Goal: Find specific page/section: Find specific page/section

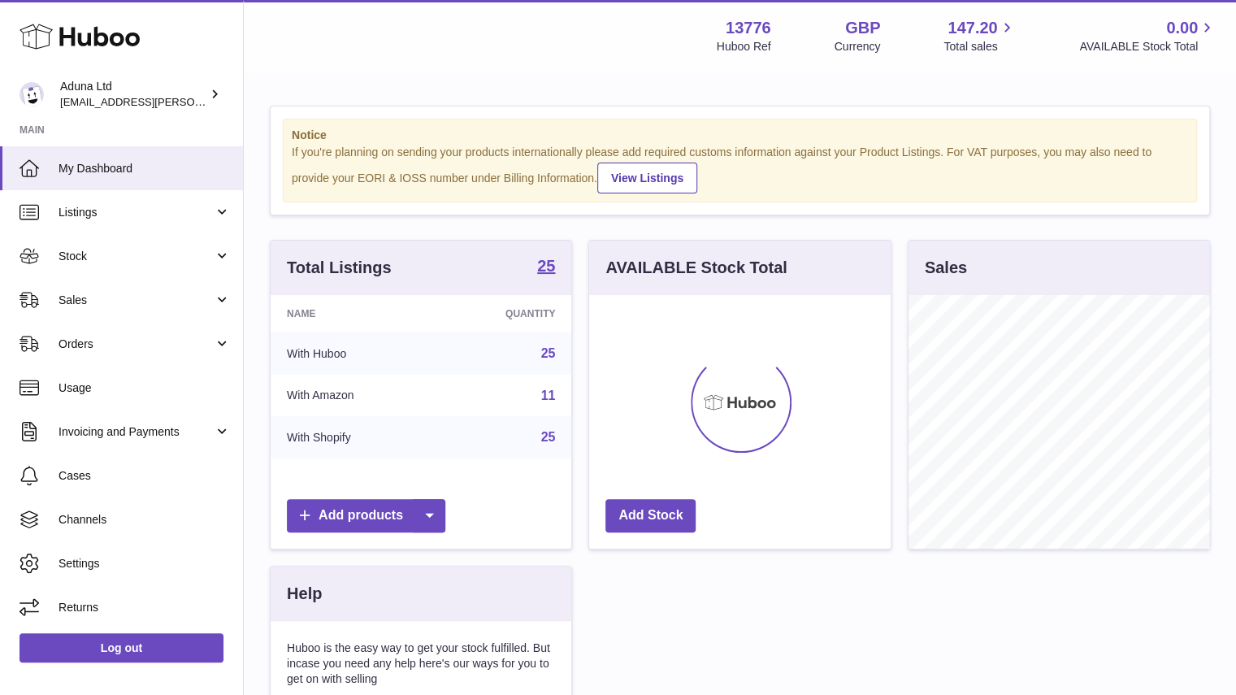
scroll to position [254, 302]
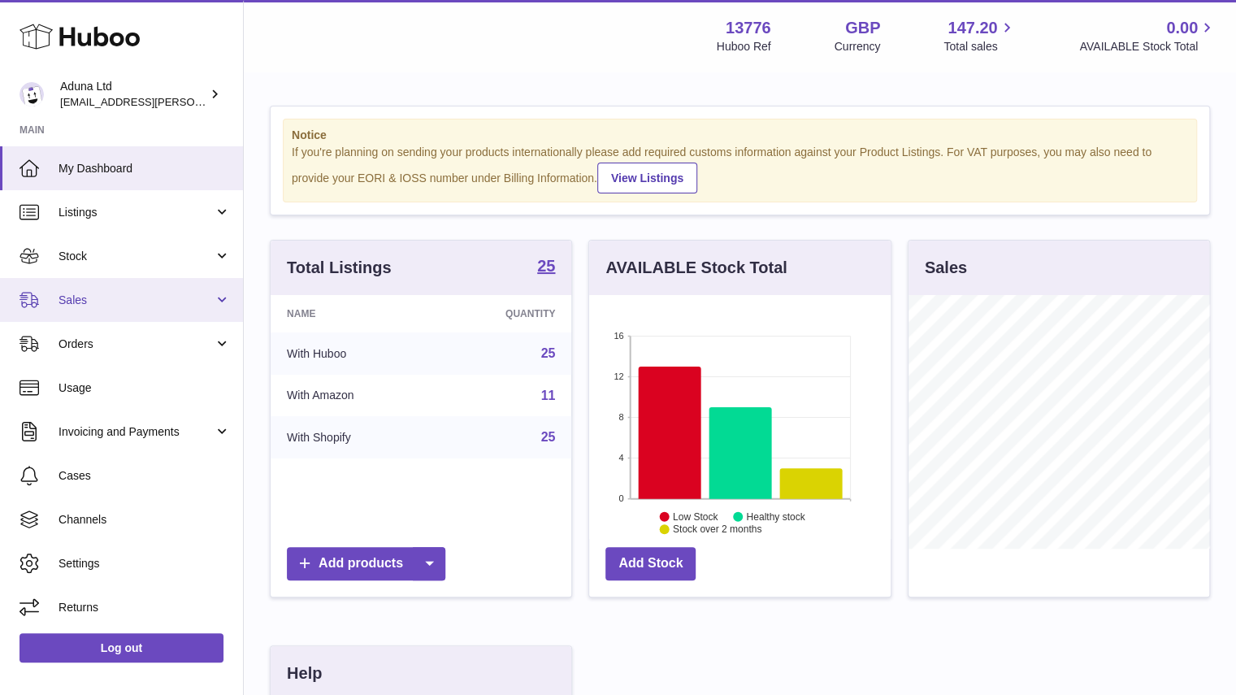
click at [144, 294] on span "Sales" at bounding box center [136, 300] width 155 height 15
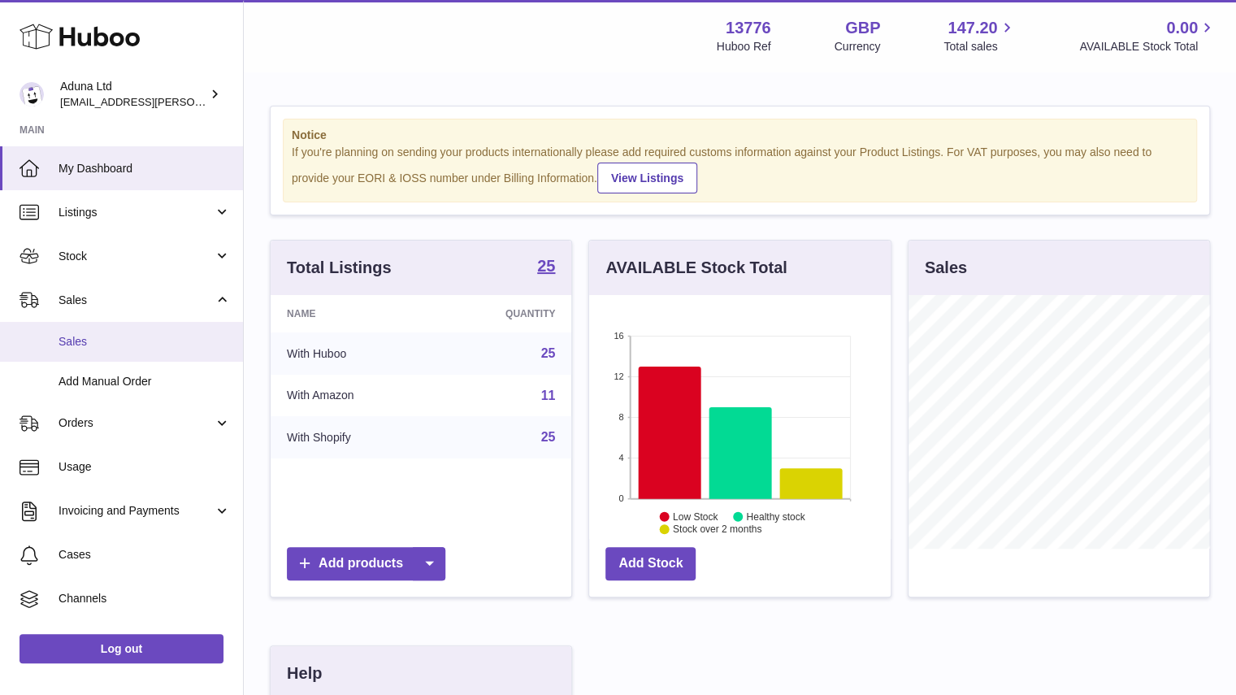
click at [186, 340] on span "Sales" at bounding box center [145, 341] width 172 height 15
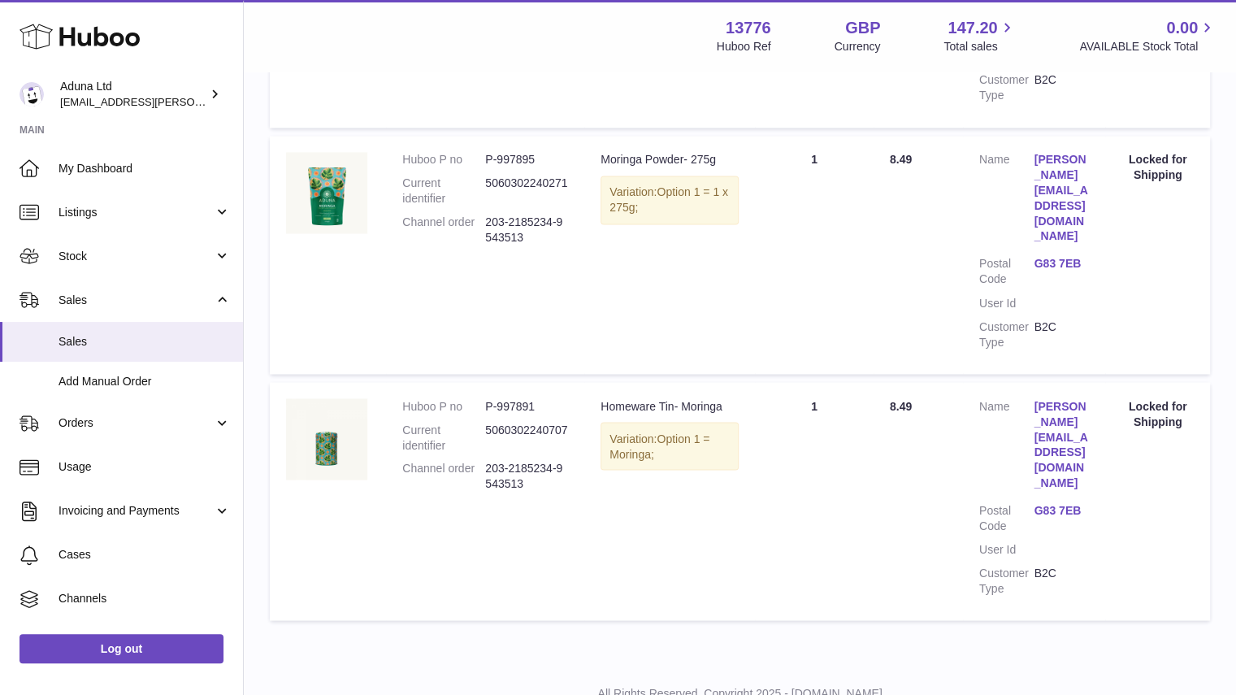
scroll to position [1529, 0]
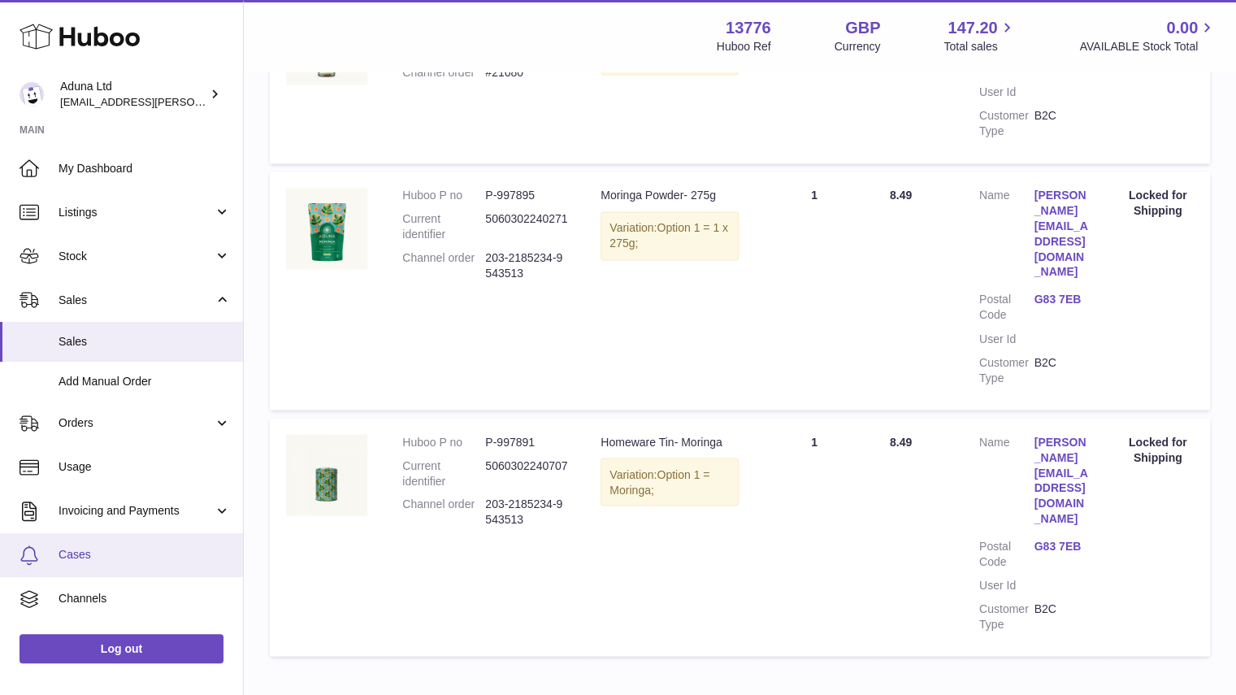
click at [128, 567] on link "Cases" at bounding box center [121, 555] width 243 height 44
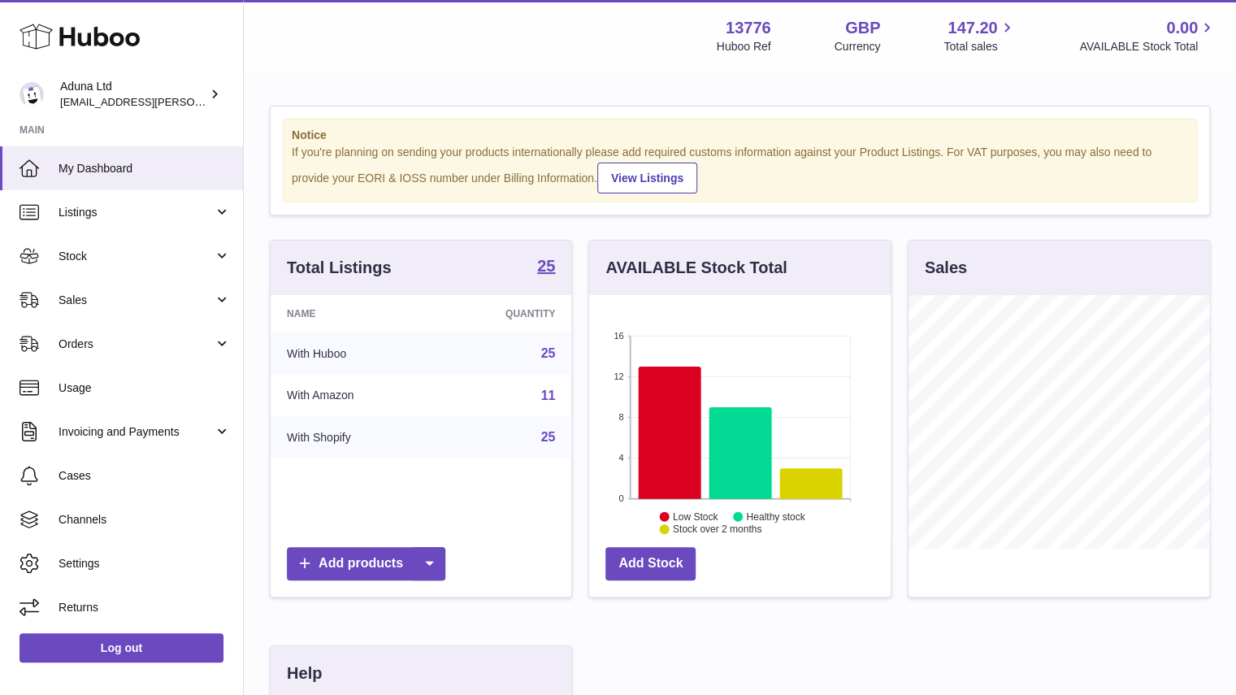
scroll to position [254, 302]
click at [104, 304] on span "Sales" at bounding box center [136, 300] width 155 height 15
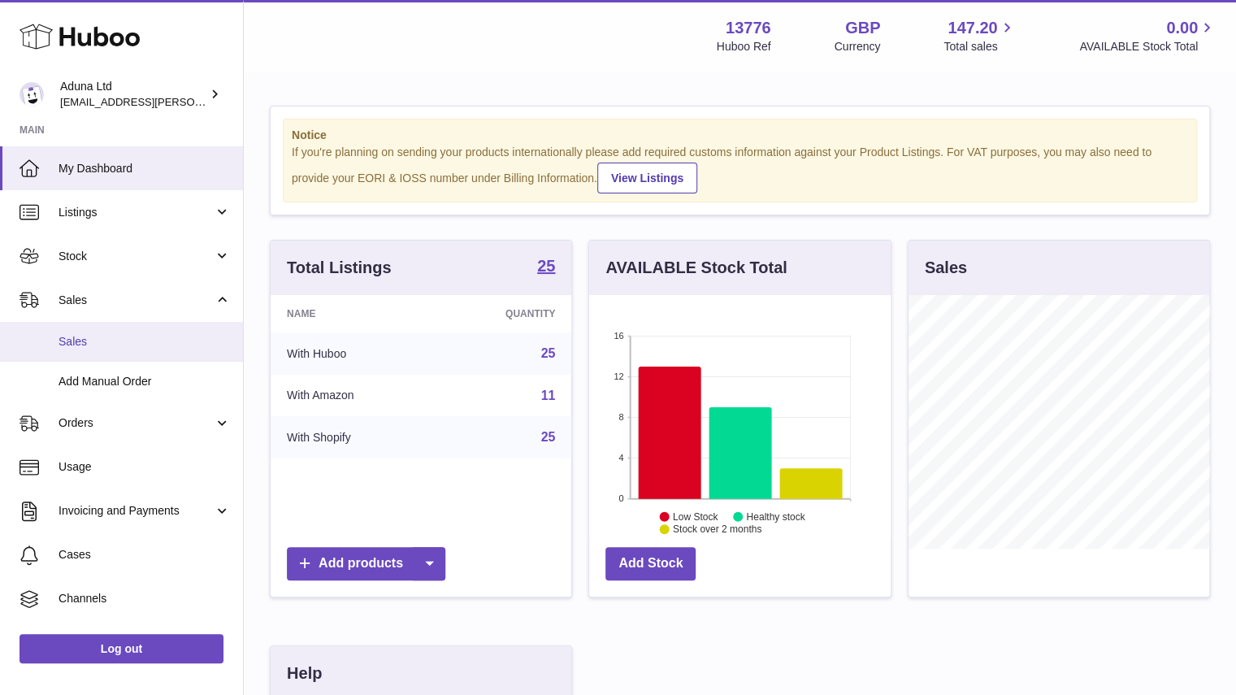
click at [123, 339] on span "Sales" at bounding box center [145, 341] width 172 height 15
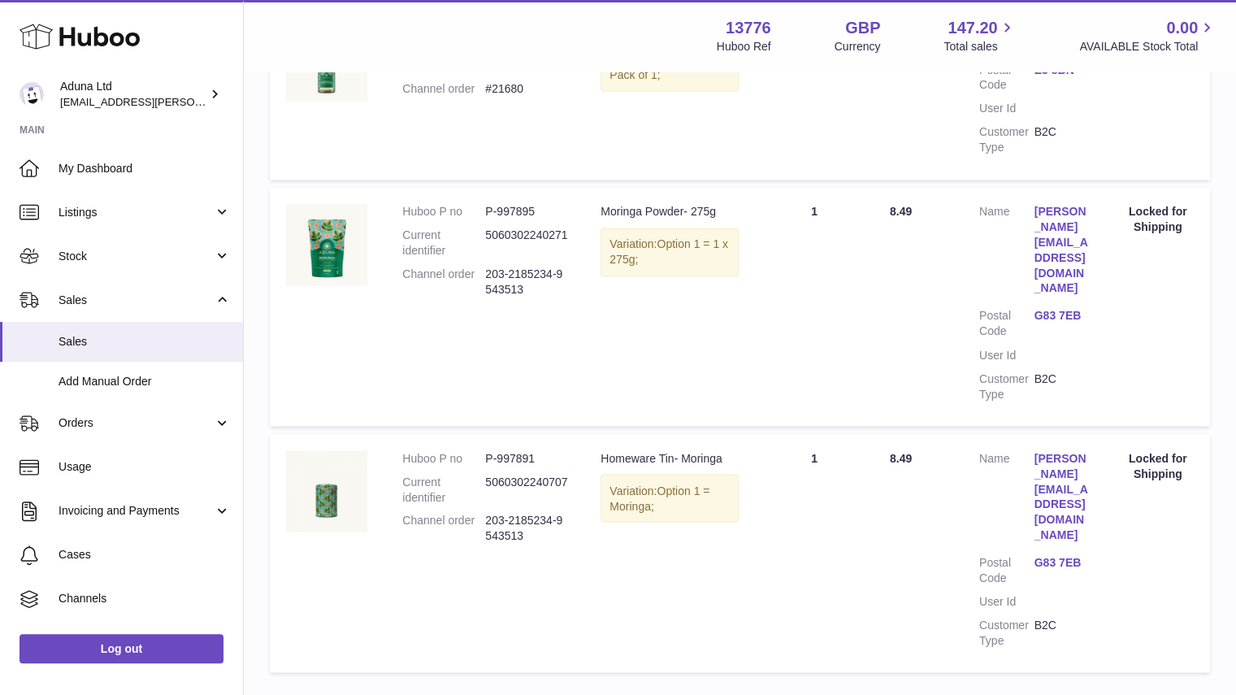
scroll to position [1565, 0]
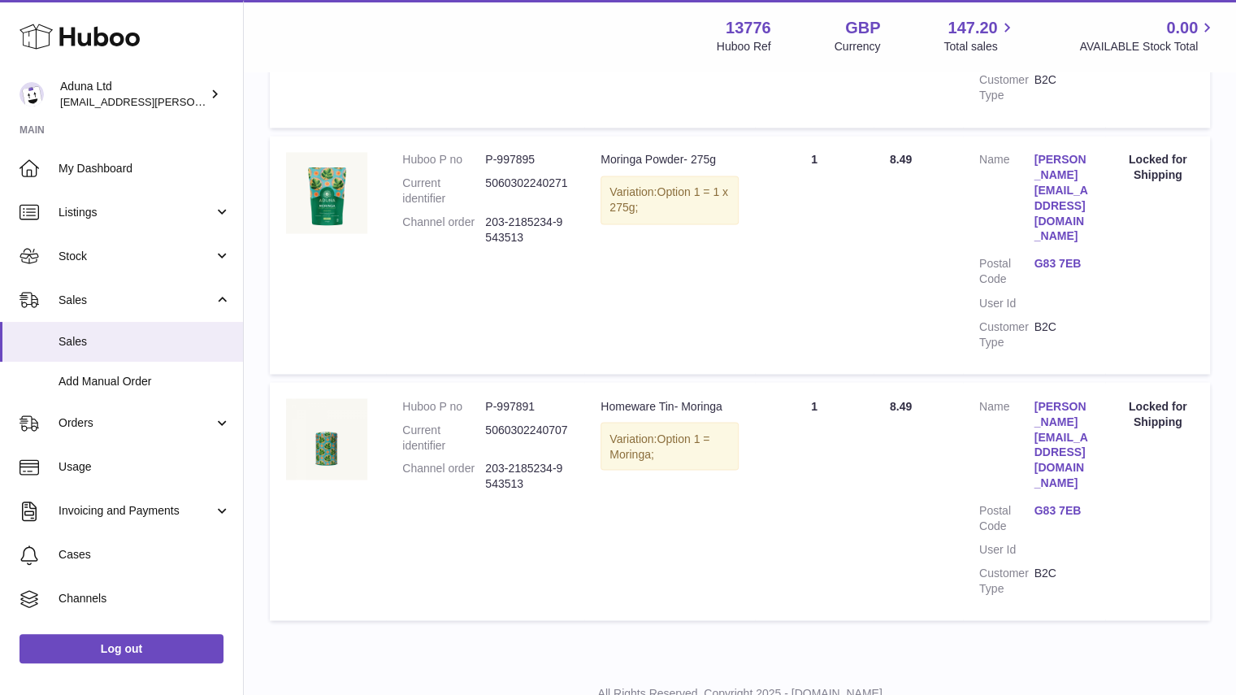
drag, startPoint x: 522, startPoint y: 452, endPoint x: 483, endPoint y: 436, distance: 42.0
click at [483, 436] on dl "Huboo P no P-997891 Current identifier 5060302240707 Channel order 203-2185234-…" at bounding box center [485, 448] width 166 height 101
copy dl "203-2185234-9543513"
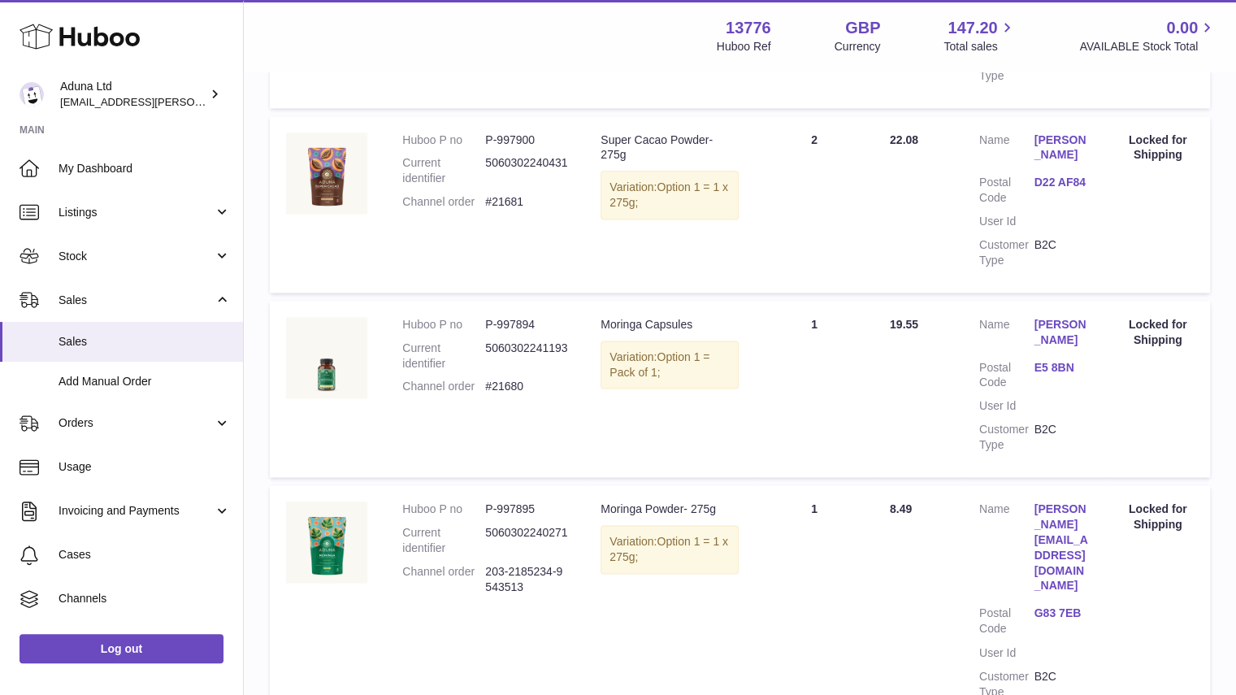
scroll to position [1565, 0]
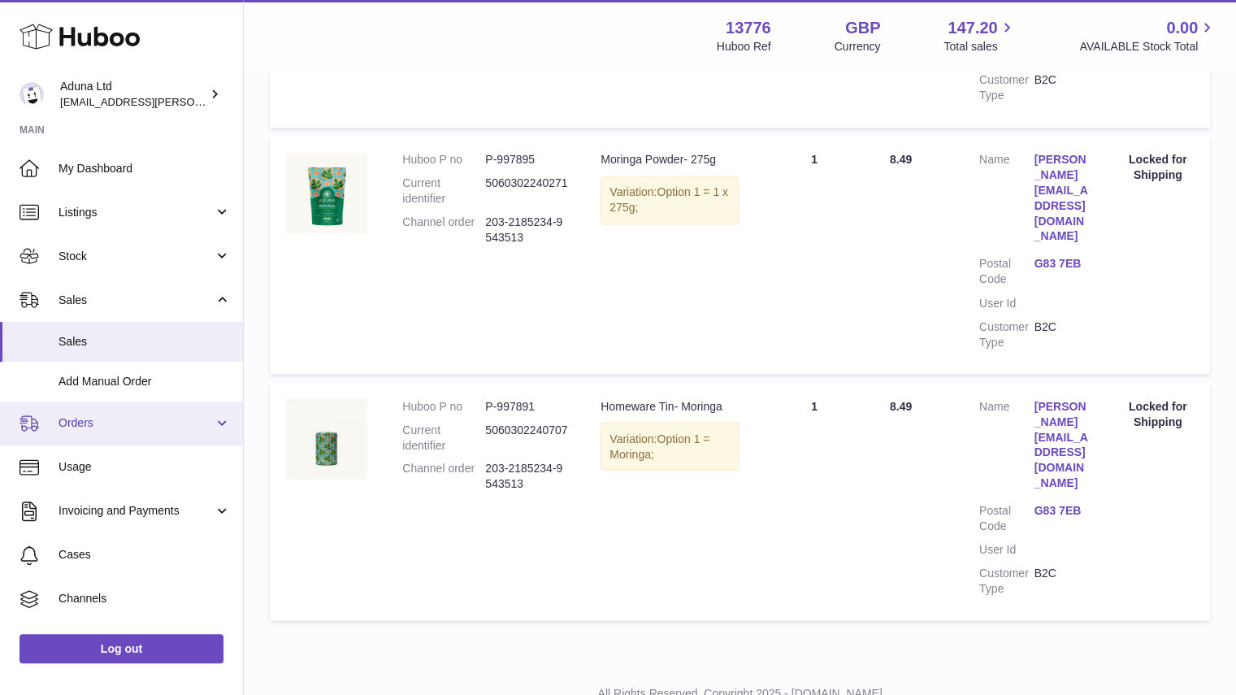
click at [176, 411] on link "Orders" at bounding box center [121, 423] width 243 height 44
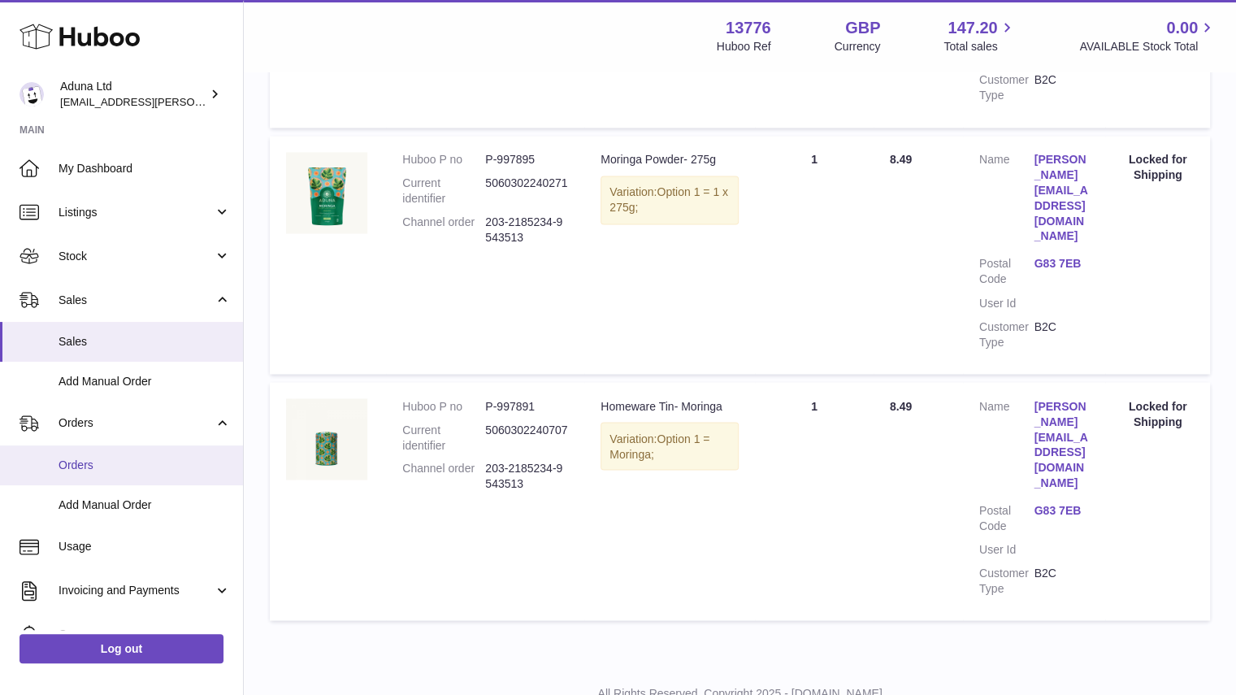
click at [190, 469] on span "Orders" at bounding box center [145, 465] width 172 height 15
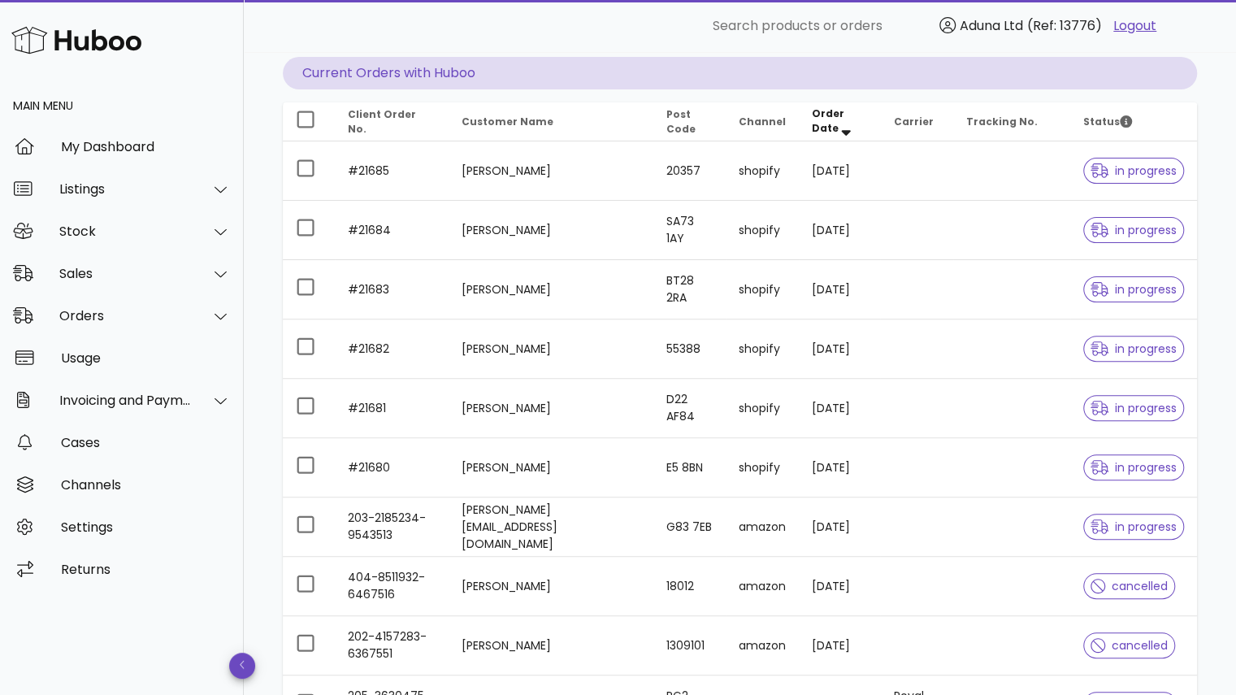
scroll to position [165, 0]
